Goal: Find specific page/section: Find specific page/section

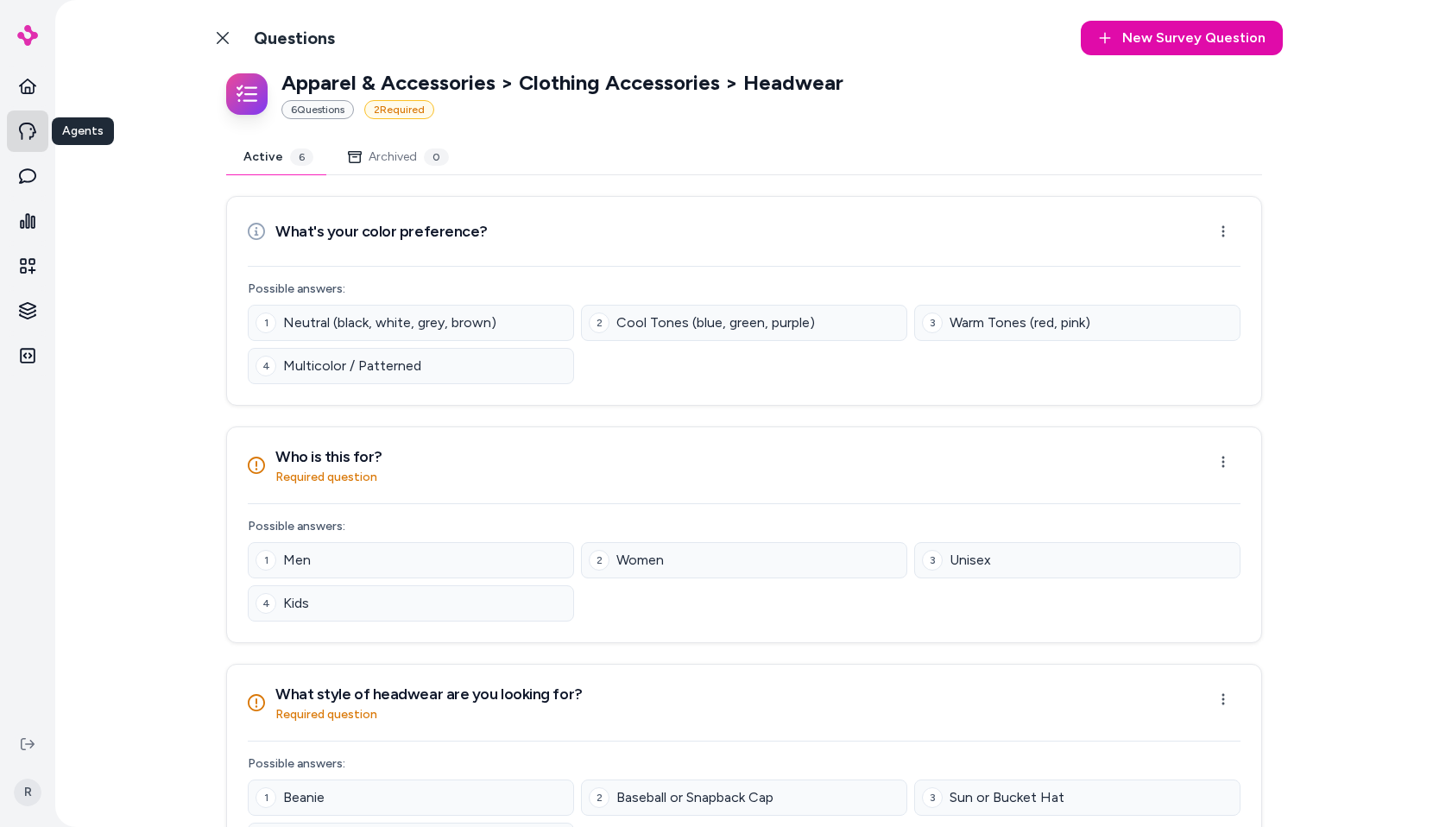
click at [22, 120] on link at bounding box center [27, 130] width 41 height 41
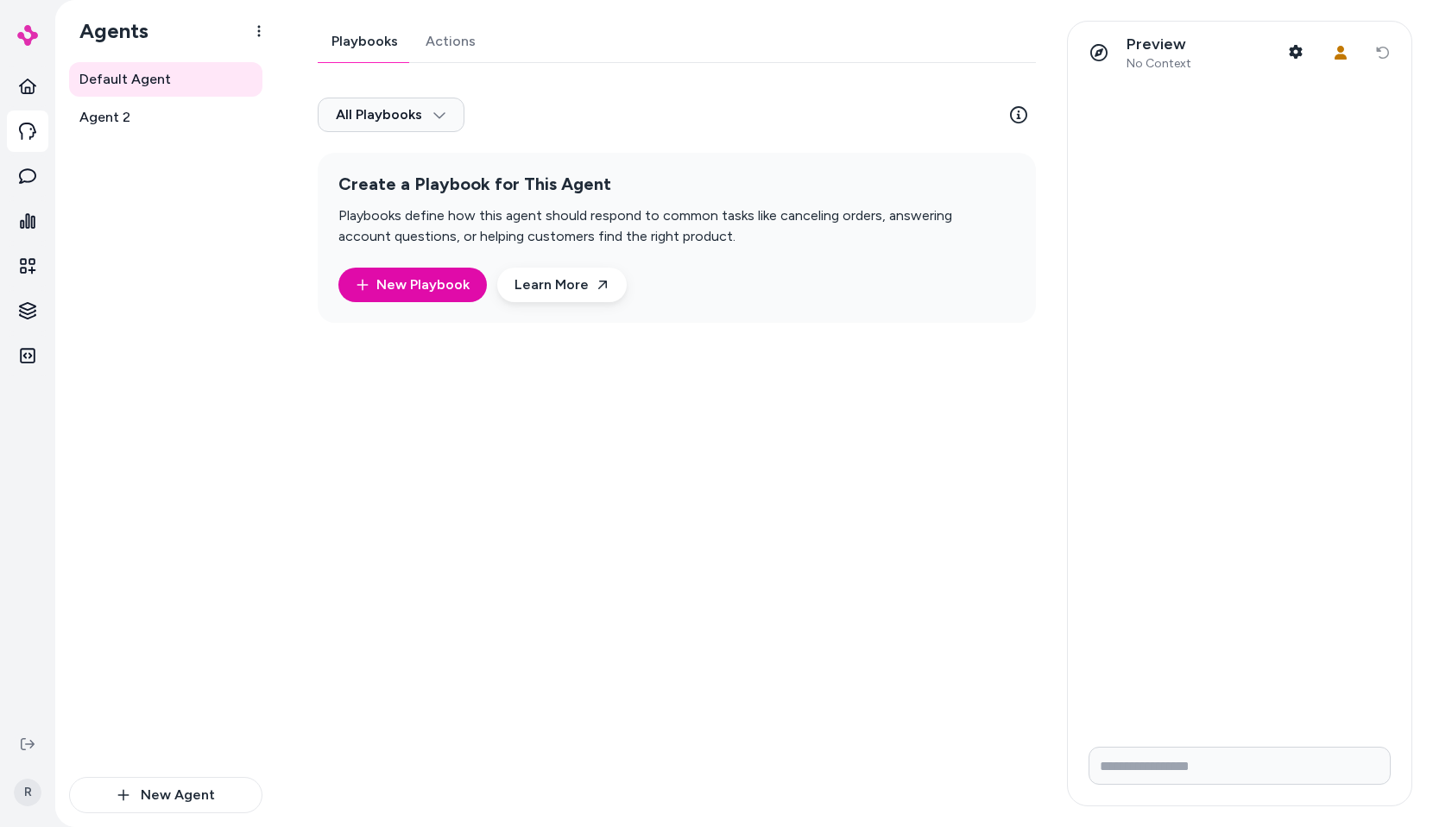
click at [186, 120] on link "Agent 2" at bounding box center [165, 117] width 193 height 35
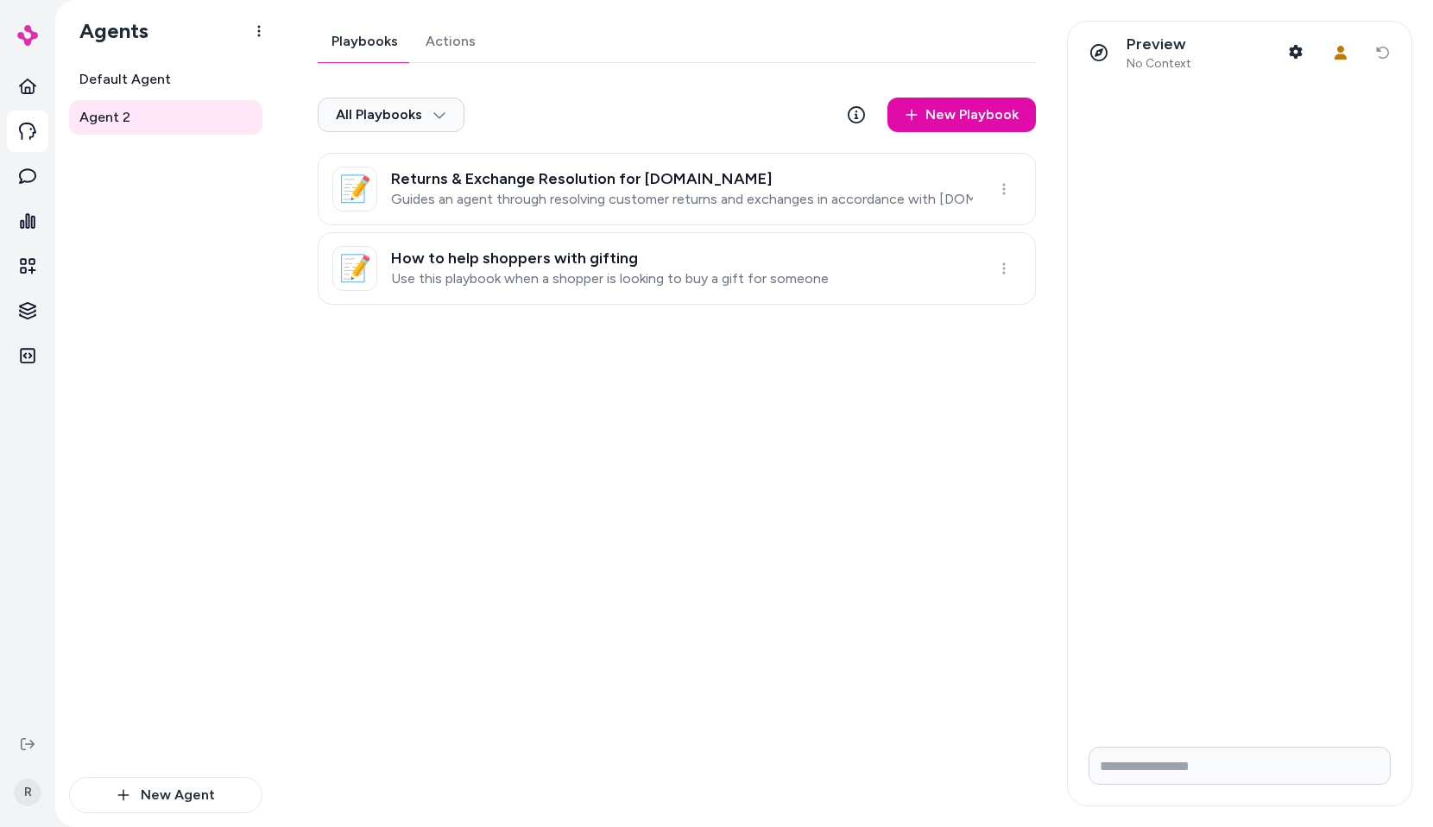
click at [617, 421] on div "Playbooks Actions All Playbooks New Playbook 📝 Returns & Exchange Resolution fo…" at bounding box center [671, 414] width 749 height 786
click at [32, 310] on html "Knowledge Knowledge R Agents Default Agent Agent 2 New Agent Agent 2 Playbooks …" at bounding box center [716, 413] width 1433 height 827
click at [117, 464] on p "Survey Questions" at bounding box center [124, 465] width 99 height 17
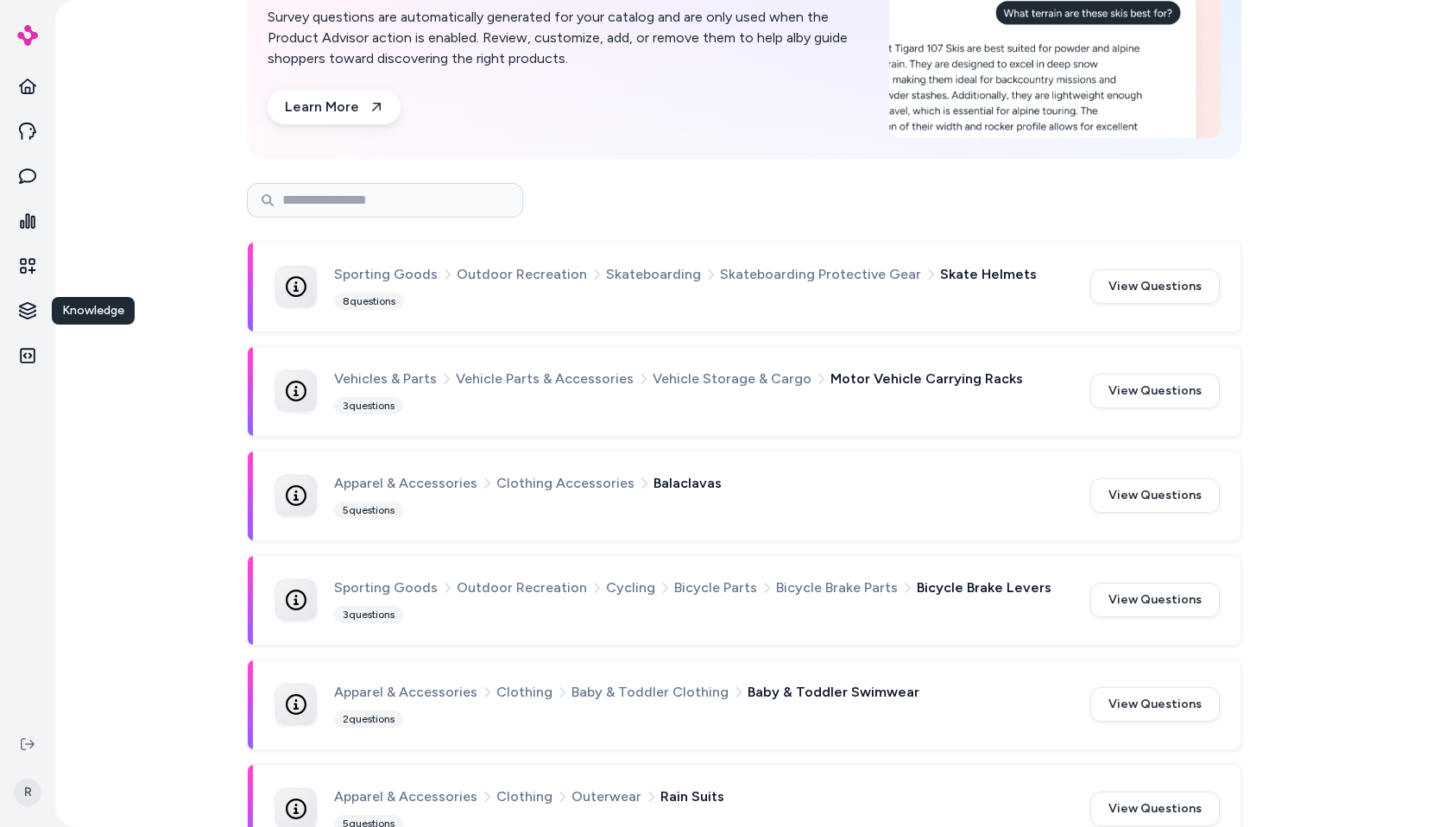
scroll to position [192, 0]
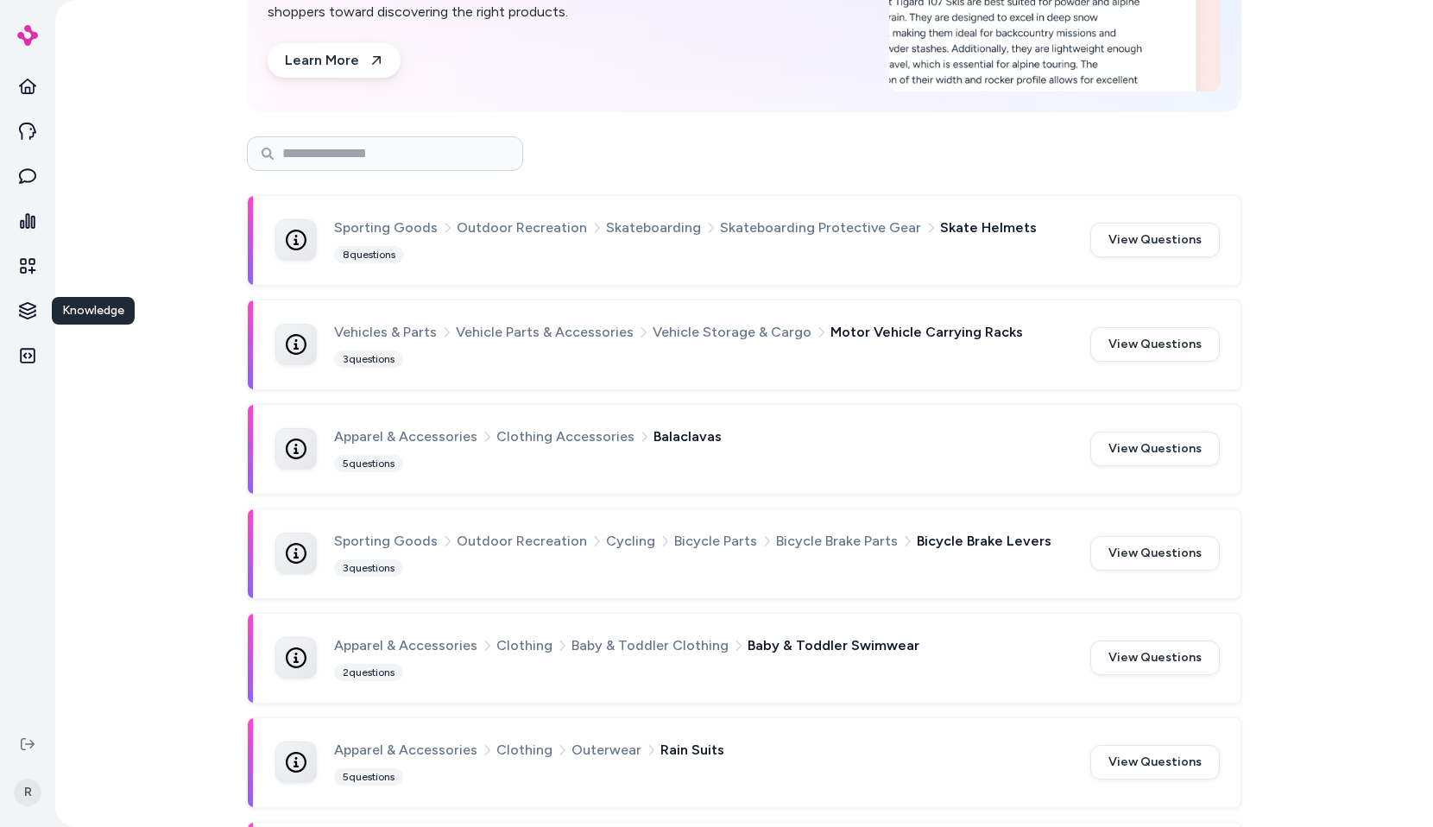
click at [811, 138] on div at bounding box center [744, 153] width 994 height 35
click at [761, 142] on div at bounding box center [744, 153] width 994 height 35
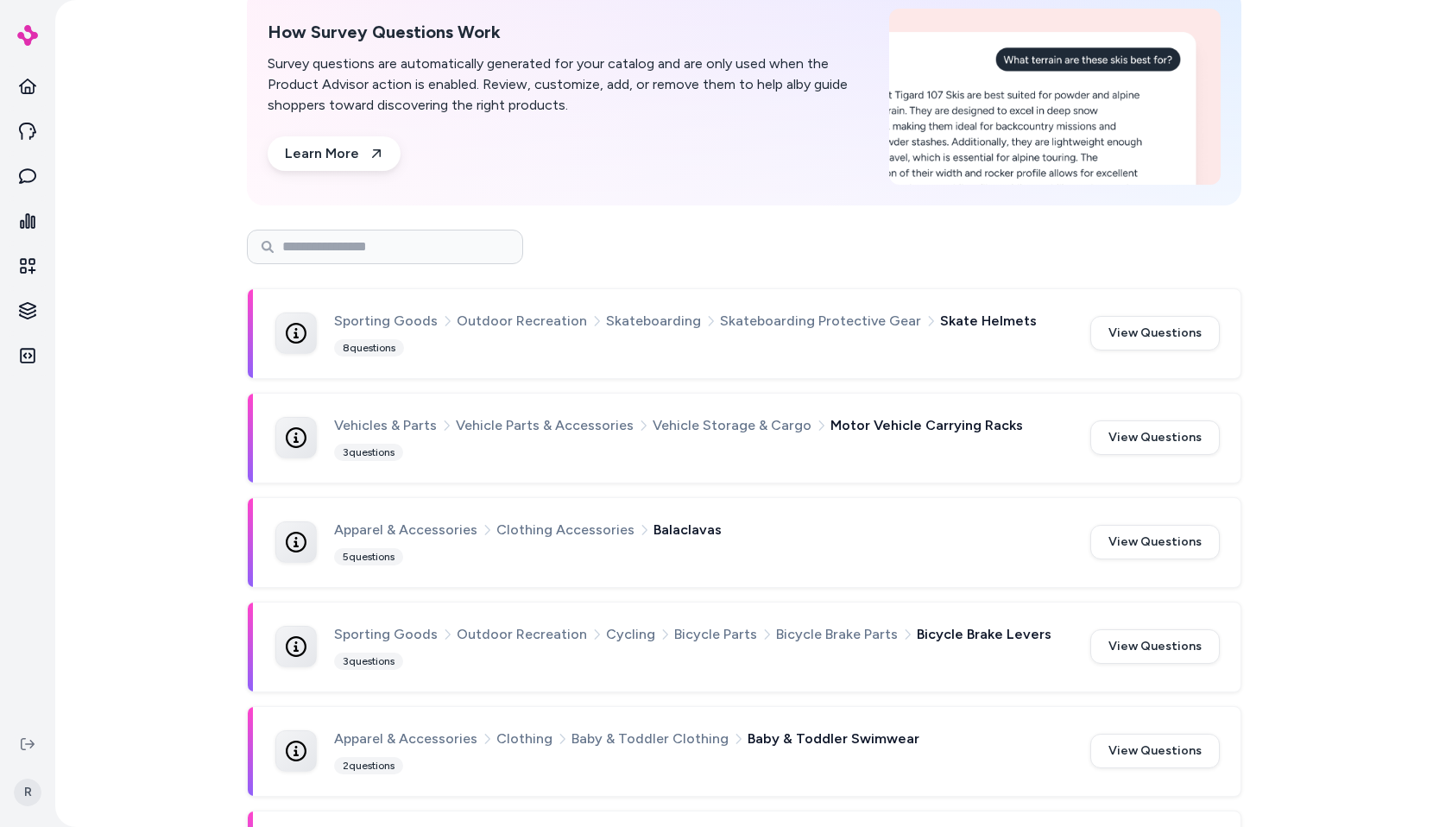
scroll to position [0, 0]
